Goal: Task Accomplishment & Management: Manage account settings

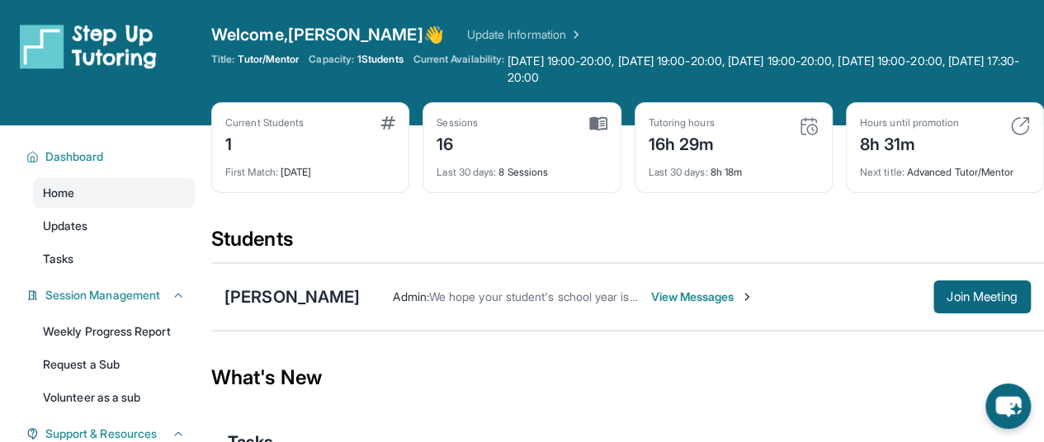
click at [338, 27] on span "Welcome, Niki 👋" at bounding box center [327, 34] width 233 height 23
click at [566, 32] on img at bounding box center [574, 34] width 16 height 16
click at [571, 64] on span "[DATE] 19:00-20:00, [DATE] 19:00-20:00, [DATE] 19:00-20:00, [DATE] 19:00-20:00,…" at bounding box center [775, 69] width 536 height 33
click at [468, 58] on span "Current Availability:" at bounding box center [458, 69] width 91 height 33
click at [599, 87] on div "Welcome, [PERSON_NAME] 👋 Update Information Title: Tutor/Mentor Capacity: 1 Stu…" at bounding box center [627, 62] width 832 height 79
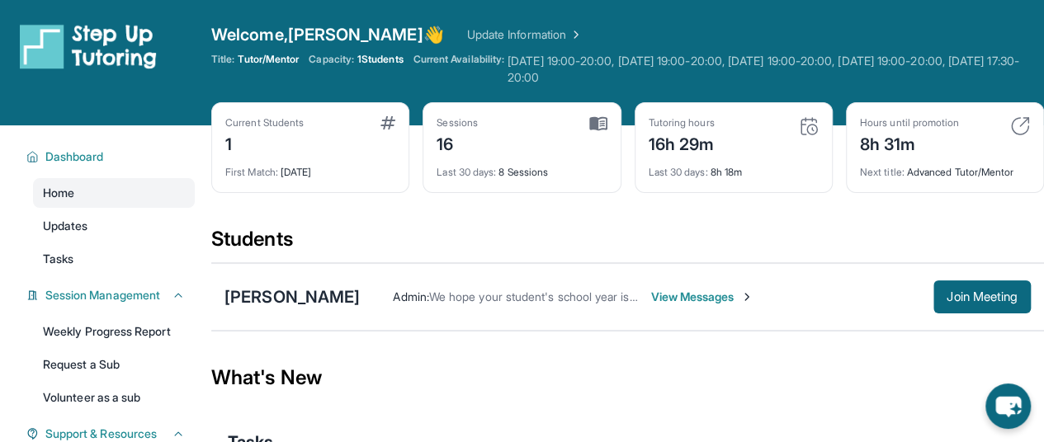
click at [648, 57] on span "[DATE] 19:00-20:00, [DATE] 19:00-20:00, [DATE] 19:00-20:00, [DATE] 19:00-20:00,…" at bounding box center [775, 69] width 536 height 33
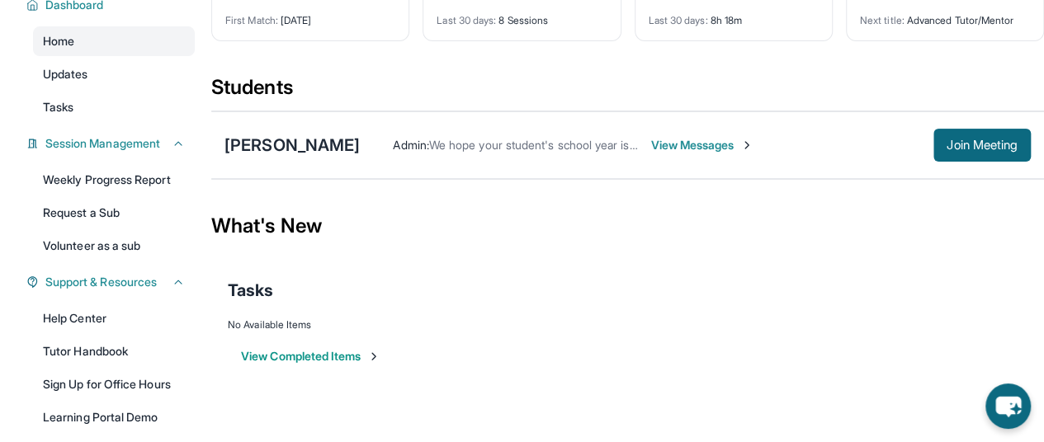
scroll to position [290, 0]
